Goal: Navigation & Orientation: Find specific page/section

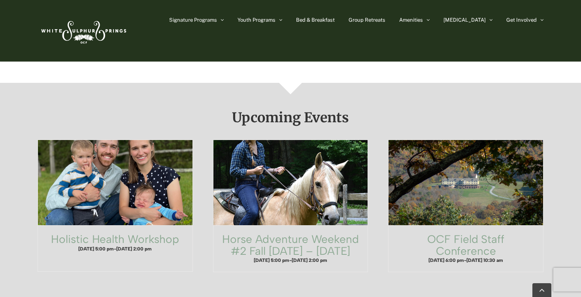
scroll to position [429, 0]
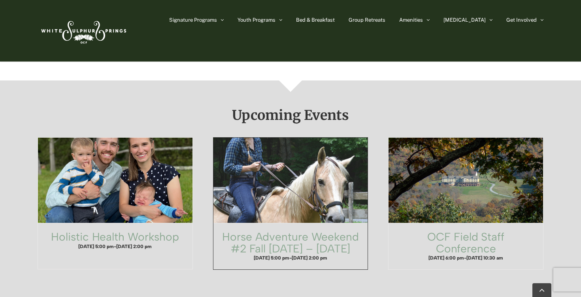
click at [284, 179] on span "Horse Adventure Weekend #2 Fall Friday – Sunday" at bounding box center [290, 180] width 170 height 94
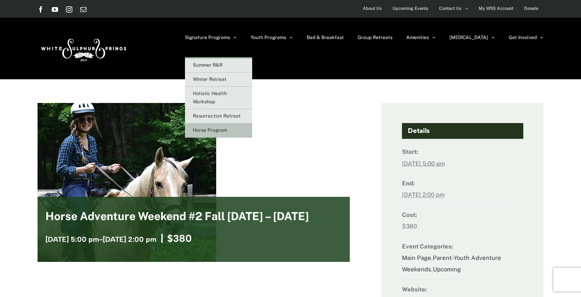
click at [227, 133] on span "Horse Program" at bounding box center [210, 131] width 34 height 6
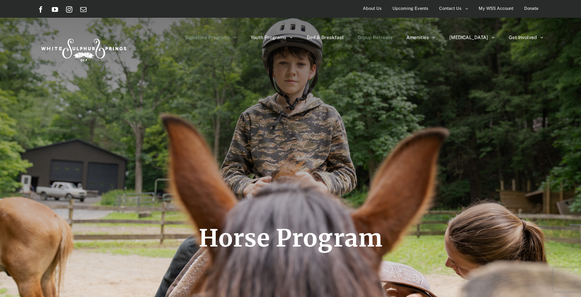
click at [392, 37] on span "Group Retreats" at bounding box center [374, 37] width 35 height 5
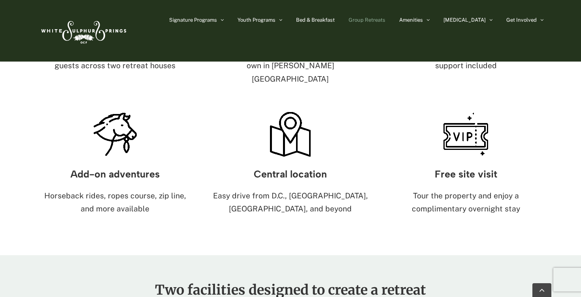
scroll to position [587, 0]
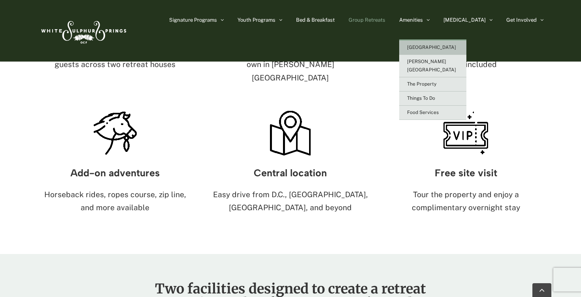
click at [443, 45] on span "[GEOGRAPHIC_DATA]" at bounding box center [431, 48] width 49 height 6
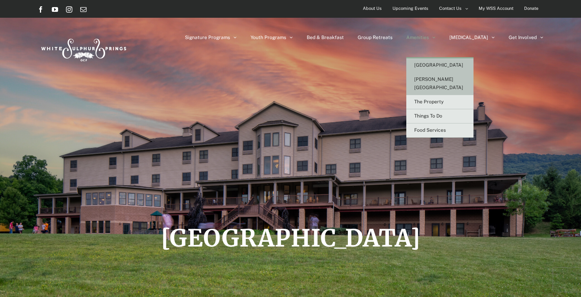
click at [449, 79] on span "[PERSON_NAME][GEOGRAPHIC_DATA]" at bounding box center [438, 84] width 49 height 14
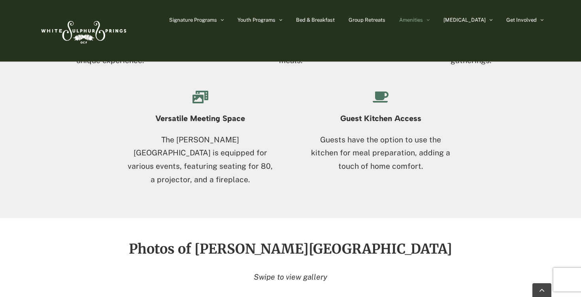
scroll to position [855, 0]
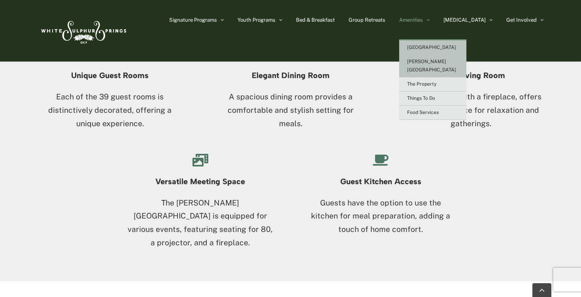
click at [444, 49] on span "[GEOGRAPHIC_DATA]" at bounding box center [431, 48] width 49 height 6
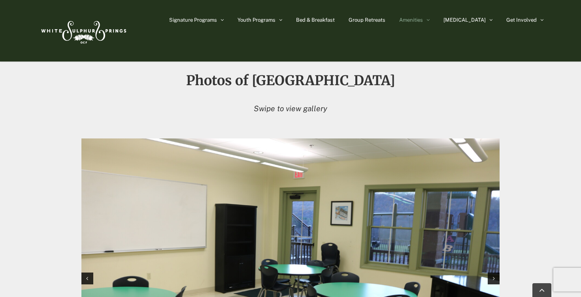
scroll to position [711, 0]
click at [544, 288] on link "Go to Top" at bounding box center [541, 291] width 19 height 14
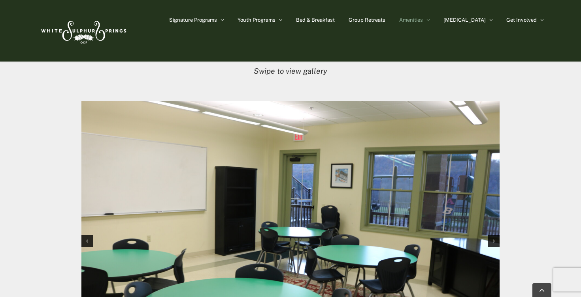
scroll to position [748, 0]
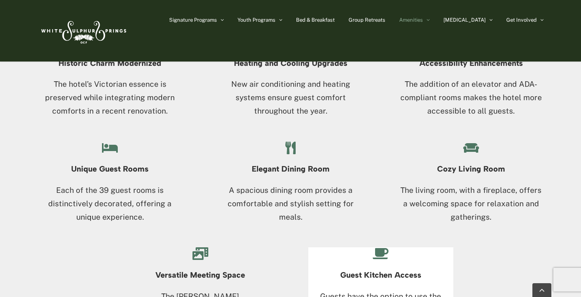
scroll to position [763, 0]
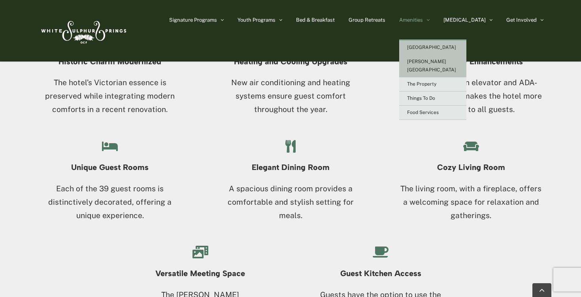
click at [442, 46] on span "[GEOGRAPHIC_DATA]" at bounding box center [431, 48] width 49 height 6
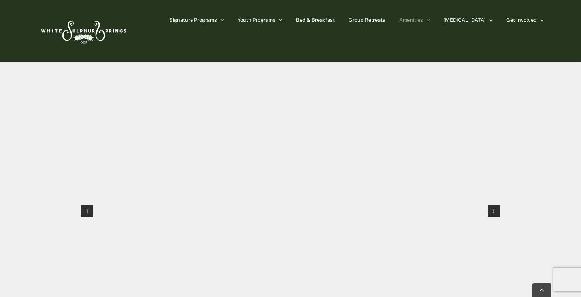
scroll to position [785, 0]
click at [491, 199] on div "Next slide" at bounding box center [493, 205] width 12 height 12
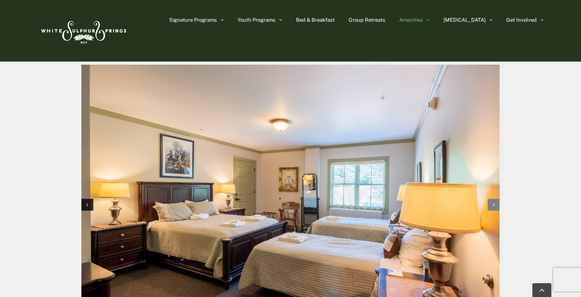
click at [493, 202] on icon "Next slide" at bounding box center [494, 205] width 2 height 6
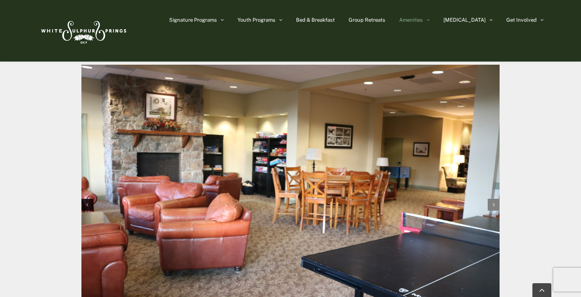
click at [493, 202] on icon "Next slide" at bounding box center [494, 205] width 2 height 6
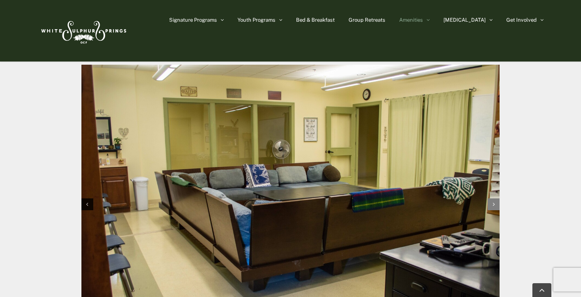
click at [493, 202] on icon "Next slide" at bounding box center [494, 205] width 2 height 6
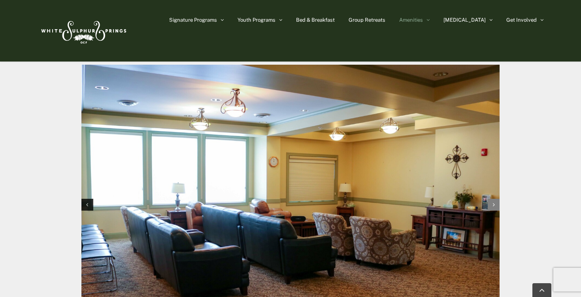
click at [493, 202] on icon "Next slide" at bounding box center [494, 205] width 2 height 6
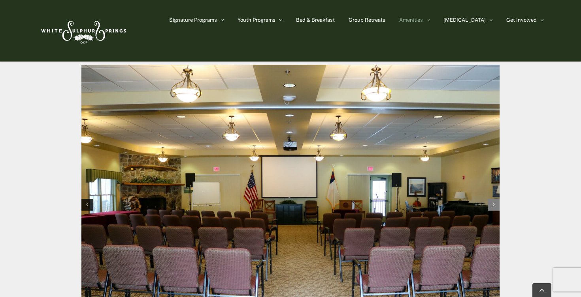
click at [493, 202] on icon "Next slide" at bounding box center [494, 205] width 2 height 6
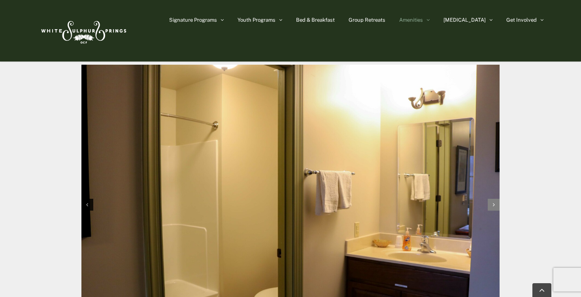
click at [493, 202] on icon "Next slide" at bounding box center [494, 205] width 2 height 6
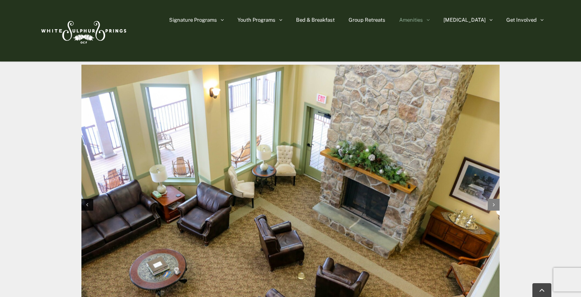
click at [493, 202] on icon "Next slide" at bounding box center [494, 205] width 2 height 6
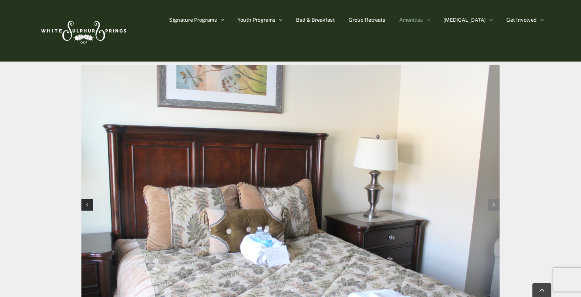
click at [493, 202] on icon "Next slide" at bounding box center [494, 205] width 2 height 6
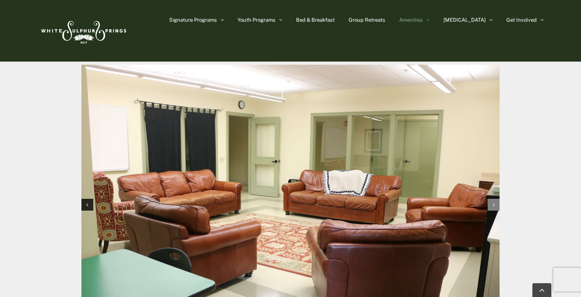
click at [493, 202] on icon "Next slide" at bounding box center [494, 205] width 2 height 6
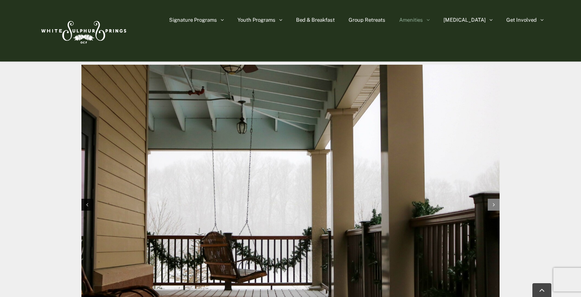
click at [493, 202] on icon "Next slide" at bounding box center [494, 205] width 2 height 6
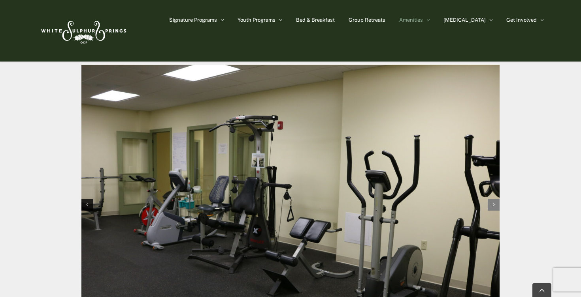
click at [493, 202] on icon "Next slide" at bounding box center [494, 205] width 2 height 6
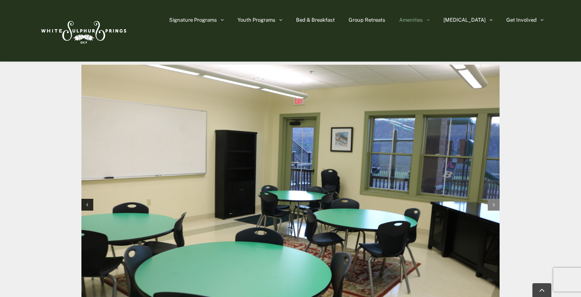
click at [493, 202] on icon "Next slide" at bounding box center [494, 205] width 2 height 6
